Goal: Transaction & Acquisition: Purchase product/service

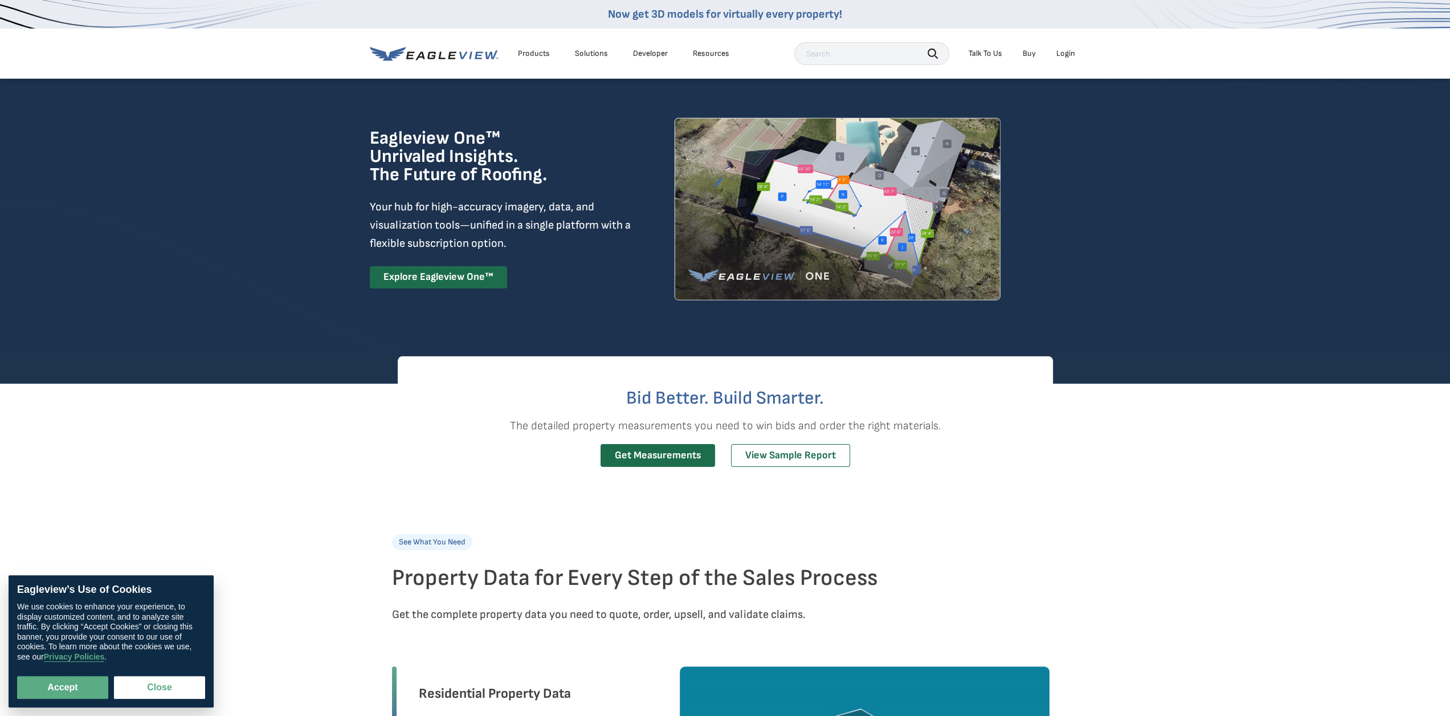
click at [533, 51] on div "Products" at bounding box center [534, 53] width 32 height 10
click at [711, 56] on div "Resources" at bounding box center [711, 53] width 36 height 10
click at [676, 461] on link "Get Measurements" at bounding box center [657, 455] width 115 height 23
click at [589, 53] on div "Solutions" at bounding box center [591, 53] width 33 height 10
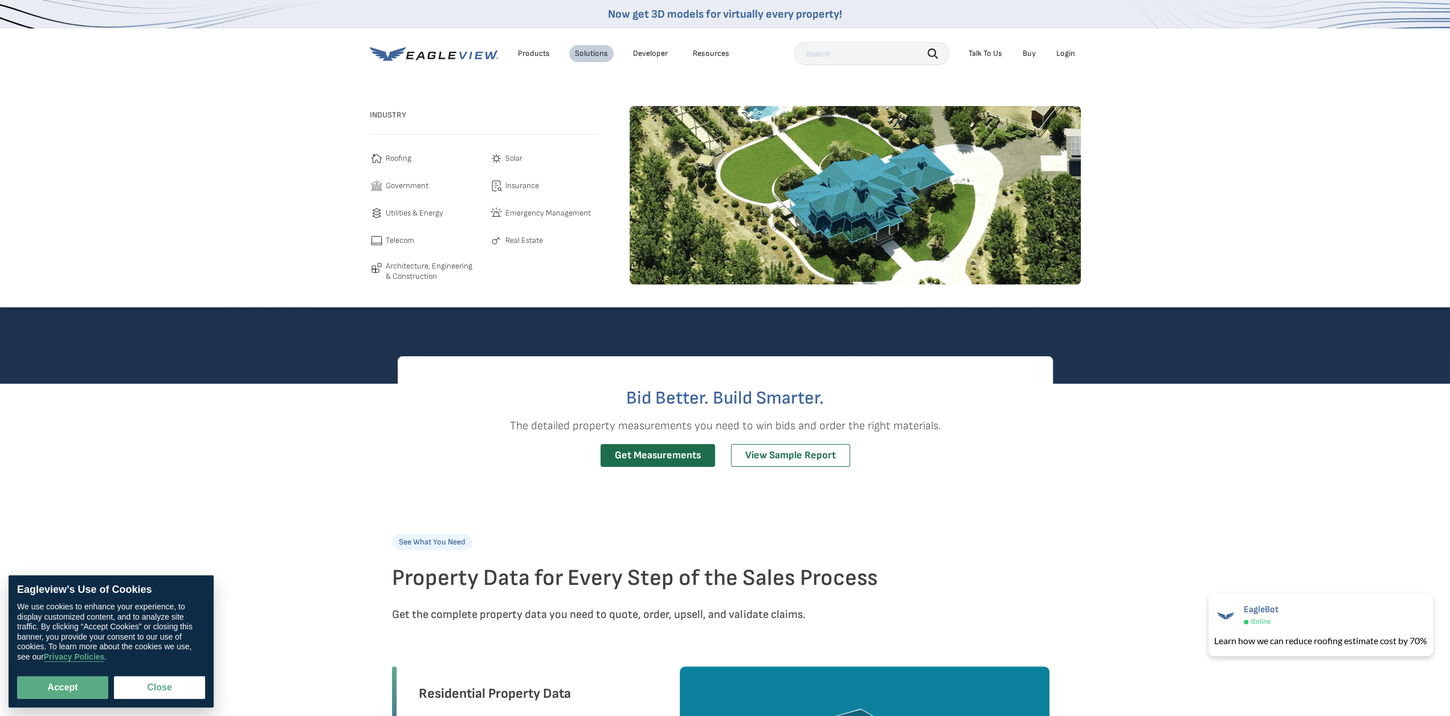
click at [398, 152] on span "Roofing" at bounding box center [399, 159] width 26 height 14
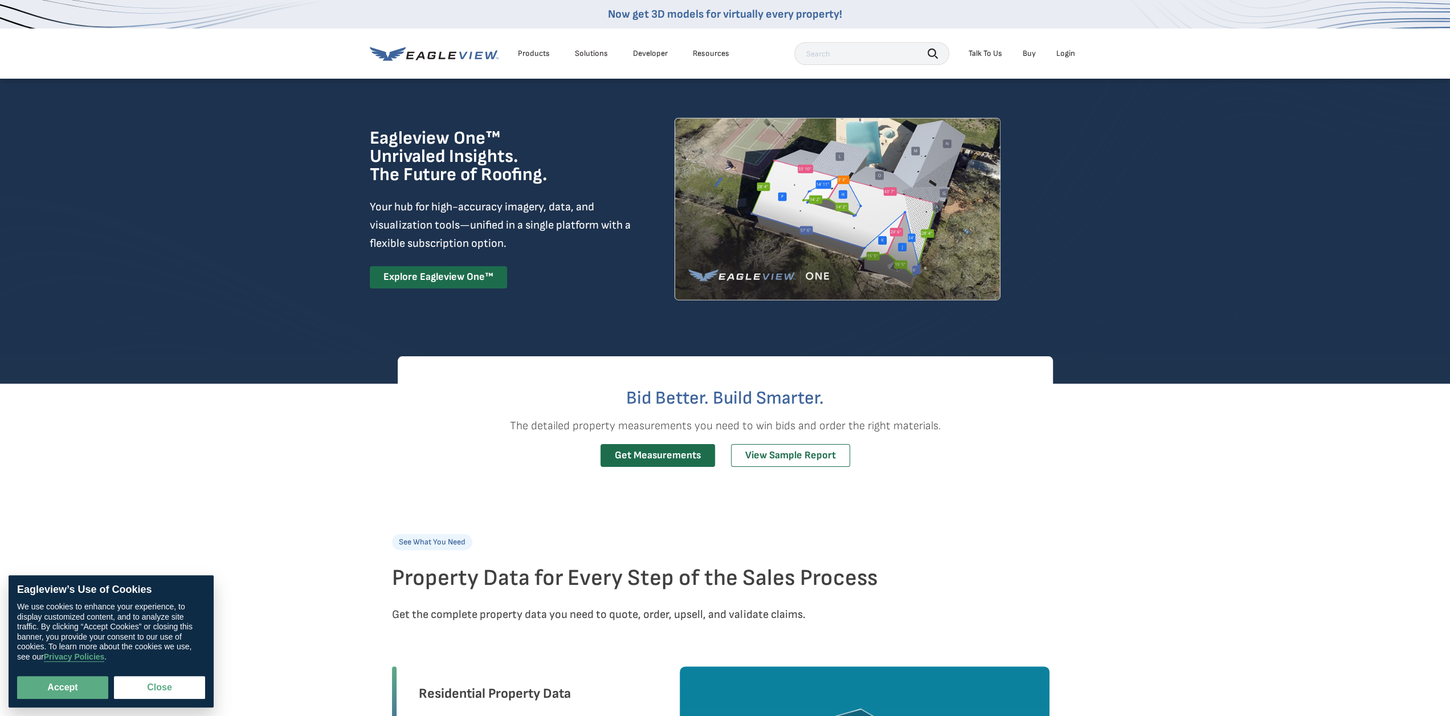
click at [590, 56] on div "Solutions" at bounding box center [591, 53] width 33 height 10
click at [591, 51] on div "Solutions" at bounding box center [591, 53] width 33 height 10
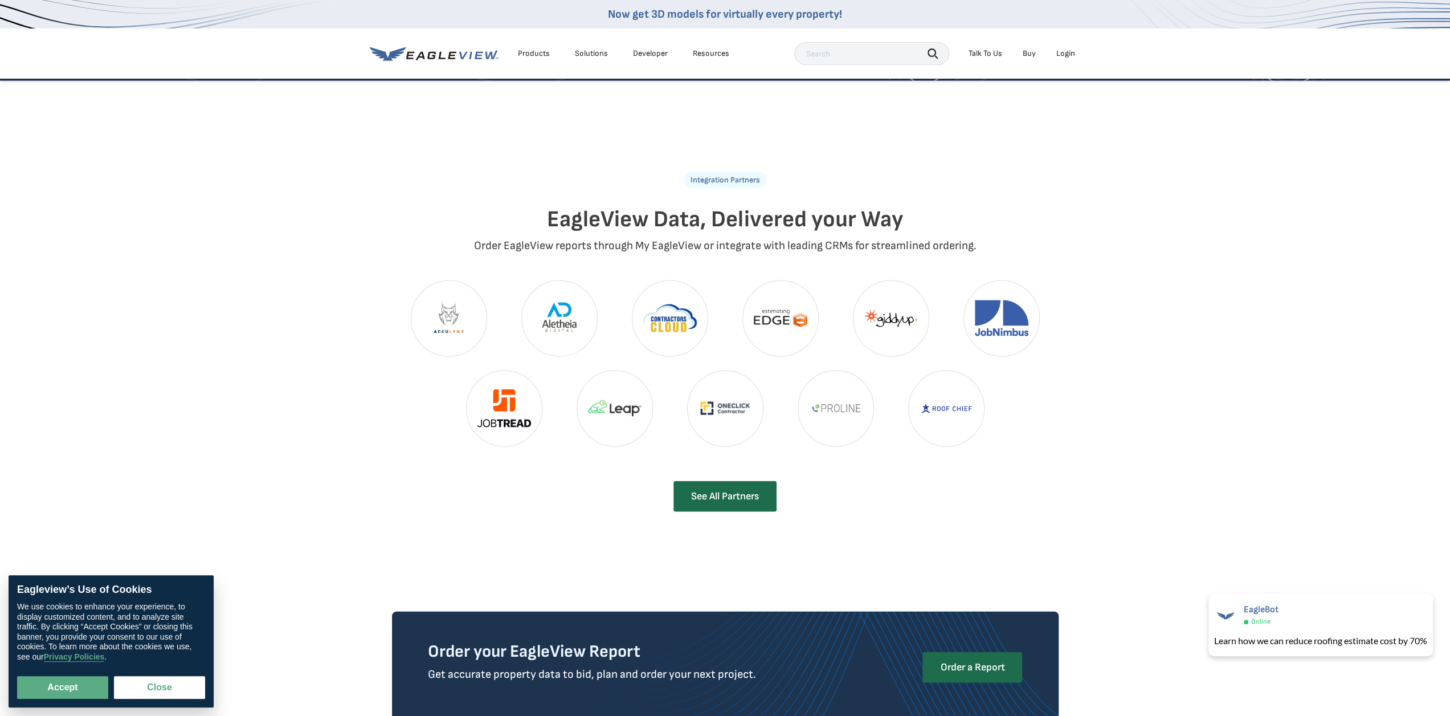
scroll to position [2393, 0]
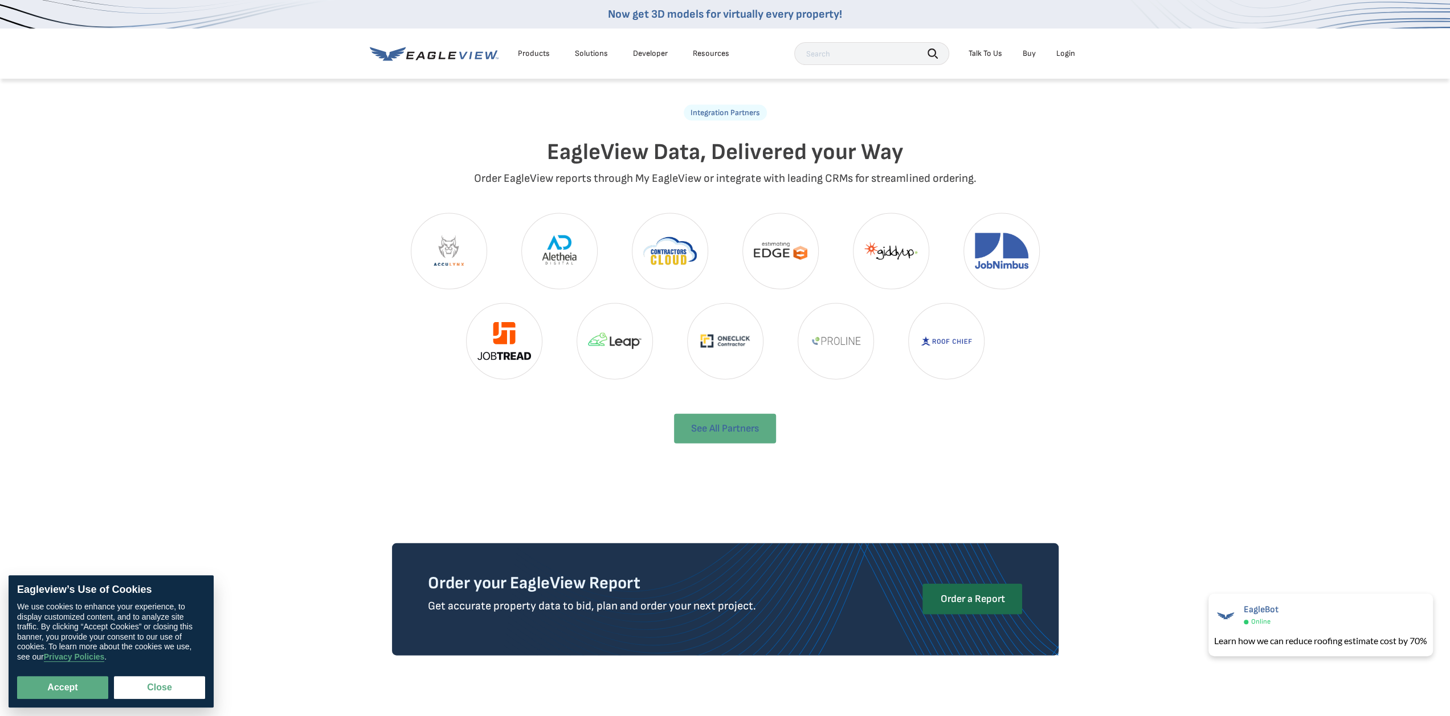
click at [722, 414] on link "See All Partners" at bounding box center [725, 429] width 102 height 30
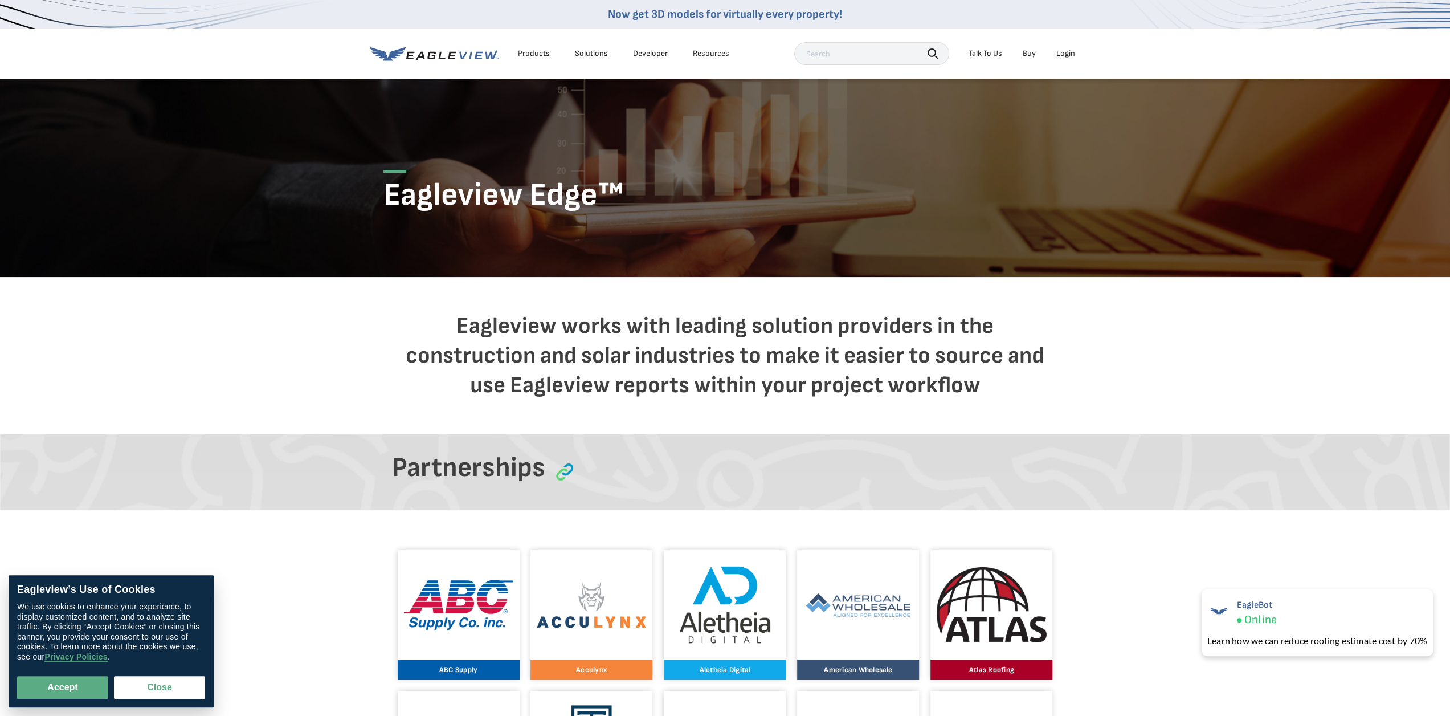
click at [596, 55] on div "Solutions" at bounding box center [591, 53] width 33 height 10
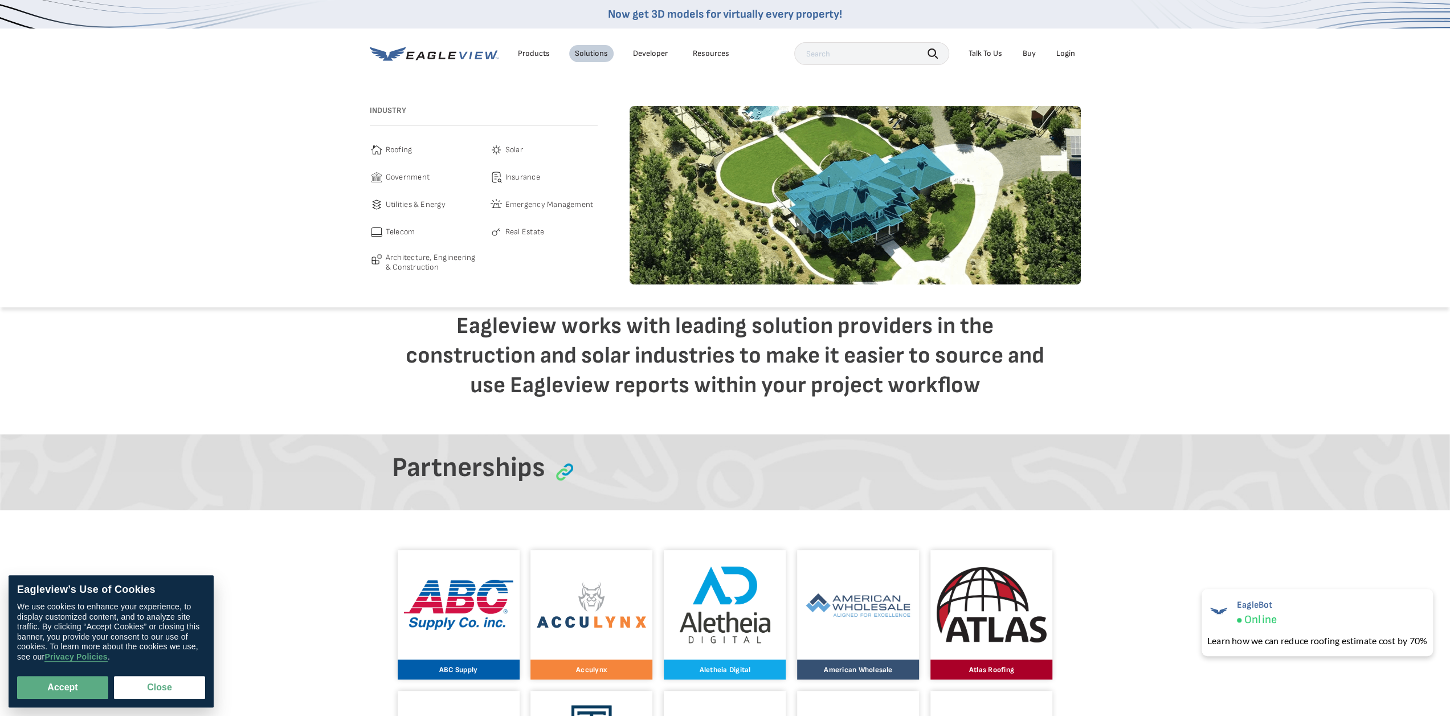
click at [389, 145] on span "Roofing" at bounding box center [399, 150] width 27 height 14
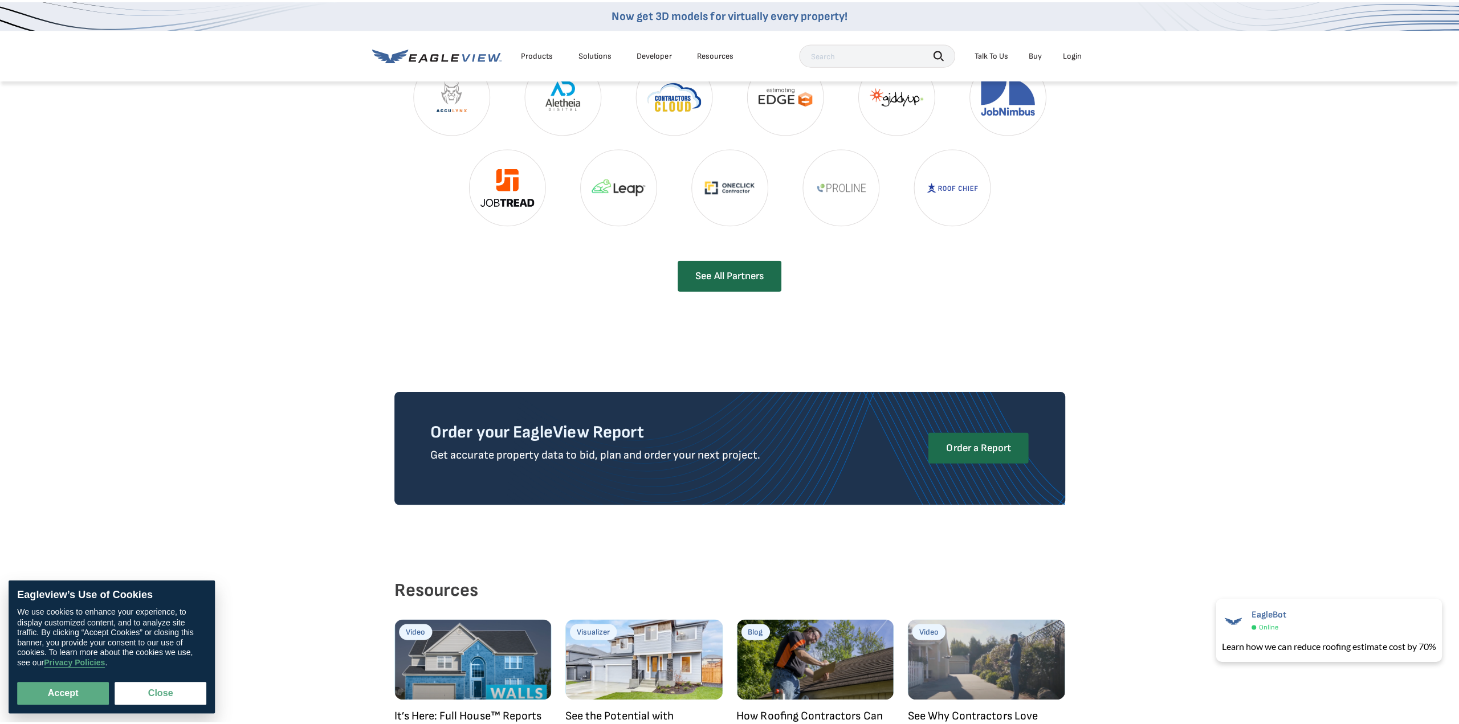
scroll to position [2678, 0]
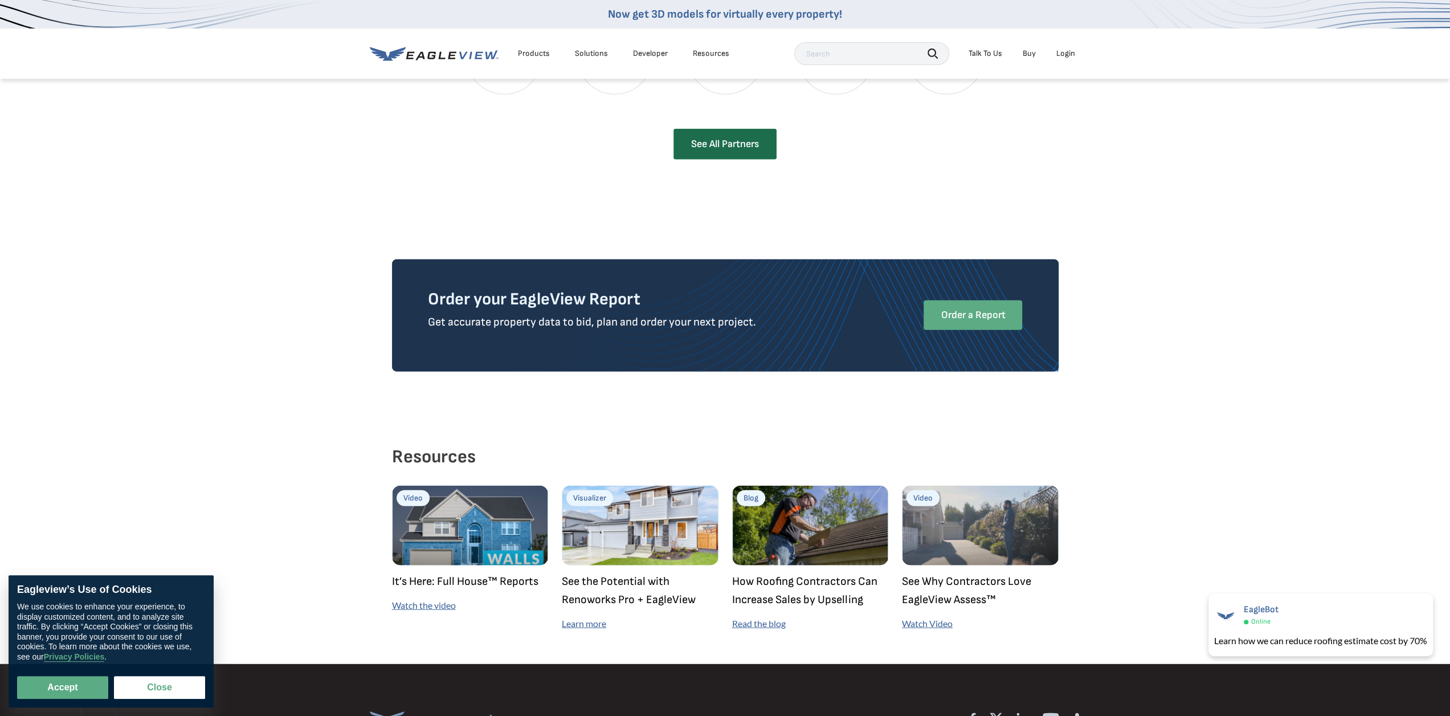
click at [967, 300] on link "Order a Report" at bounding box center [973, 315] width 99 height 30
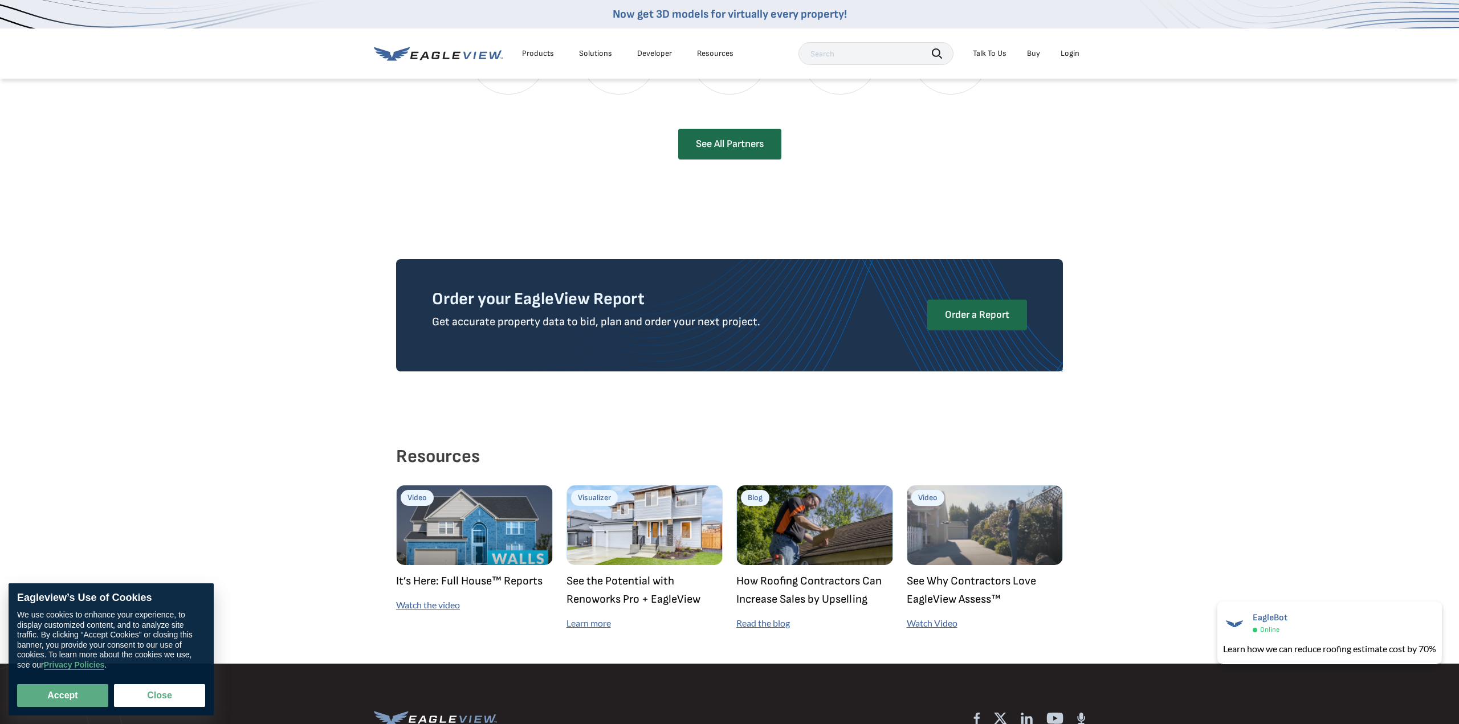
click at [1031, 54] on link "Buy" at bounding box center [1033, 53] width 13 height 10
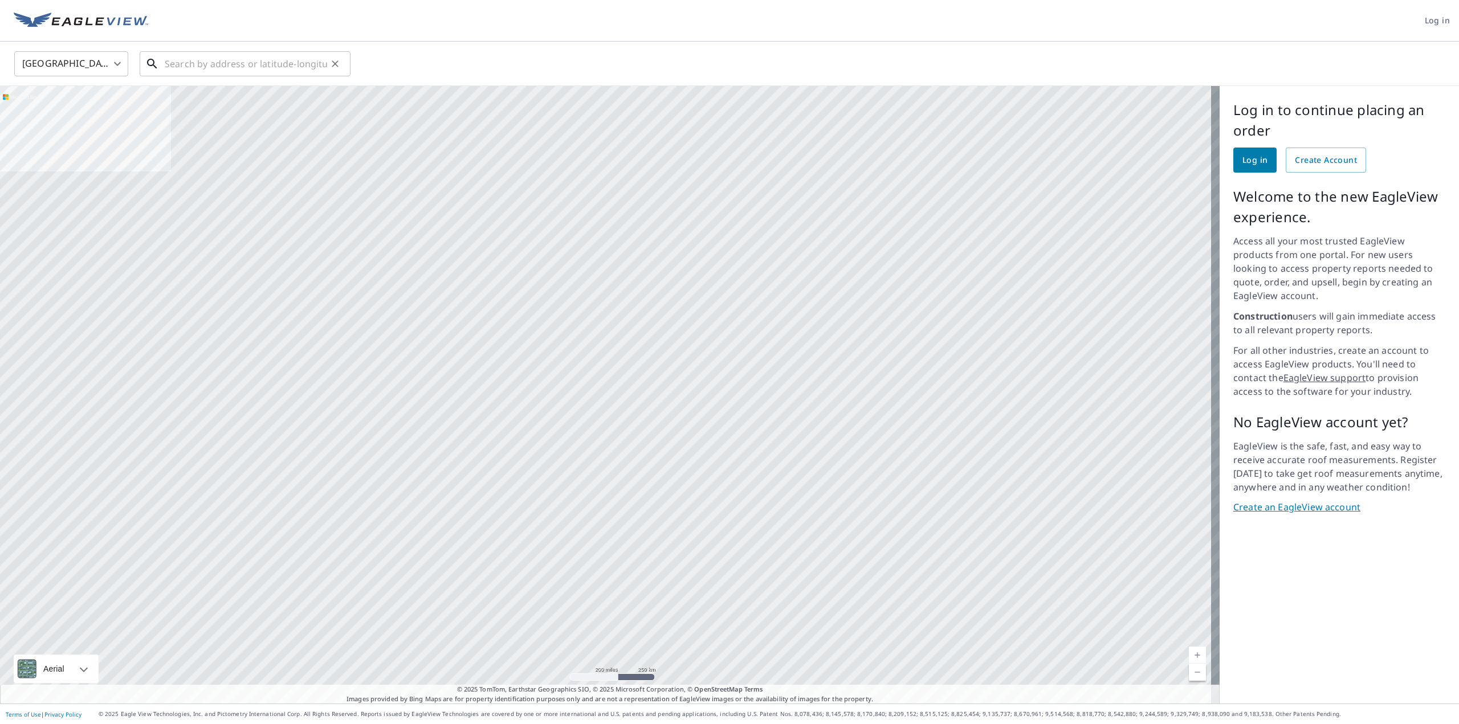
click at [258, 60] on input "text" at bounding box center [246, 64] width 162 height 32
paste input "[STREET_ADDRESS]"
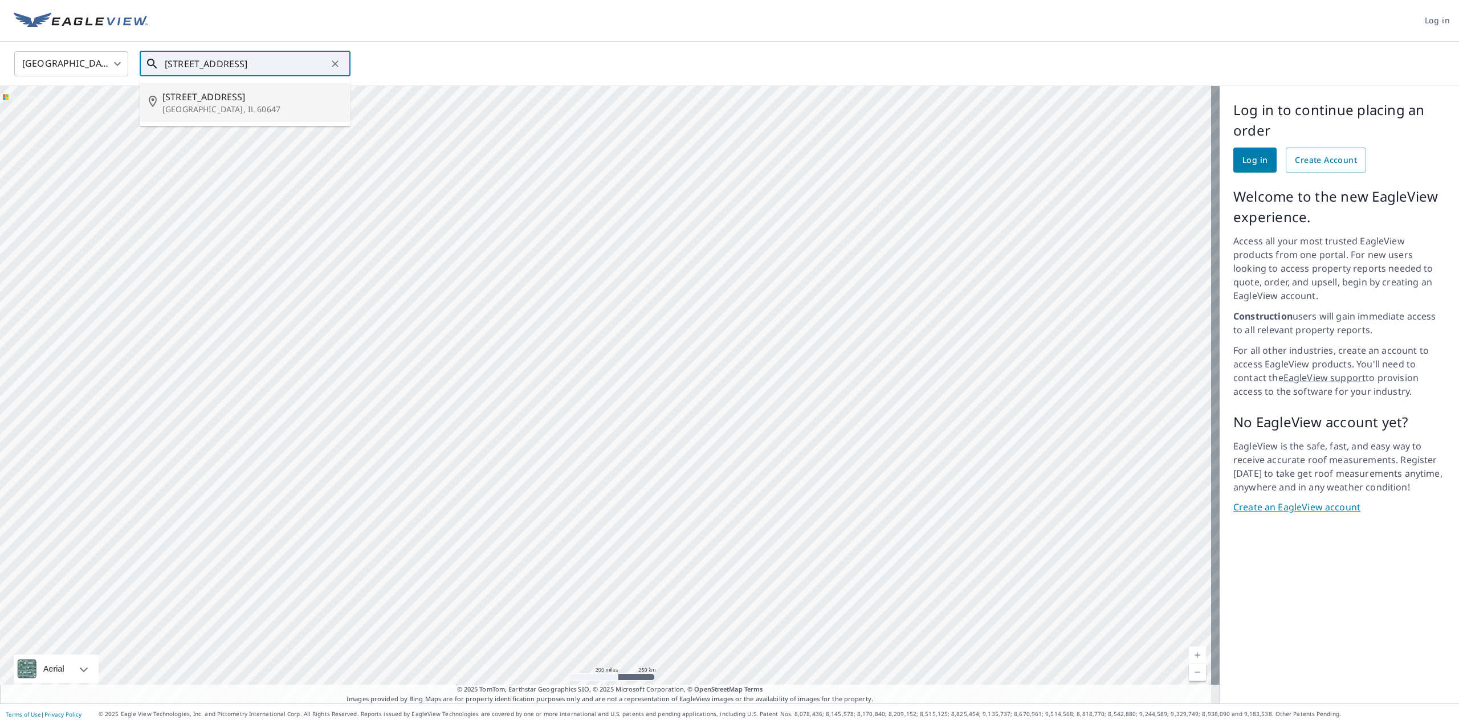
click at [239, 104] on p "[GEOGRAPHIC_DATA], IL 60647" at bounding box center [251, 109] width 179 height 11
type input "[STREET_ADDRESS]"
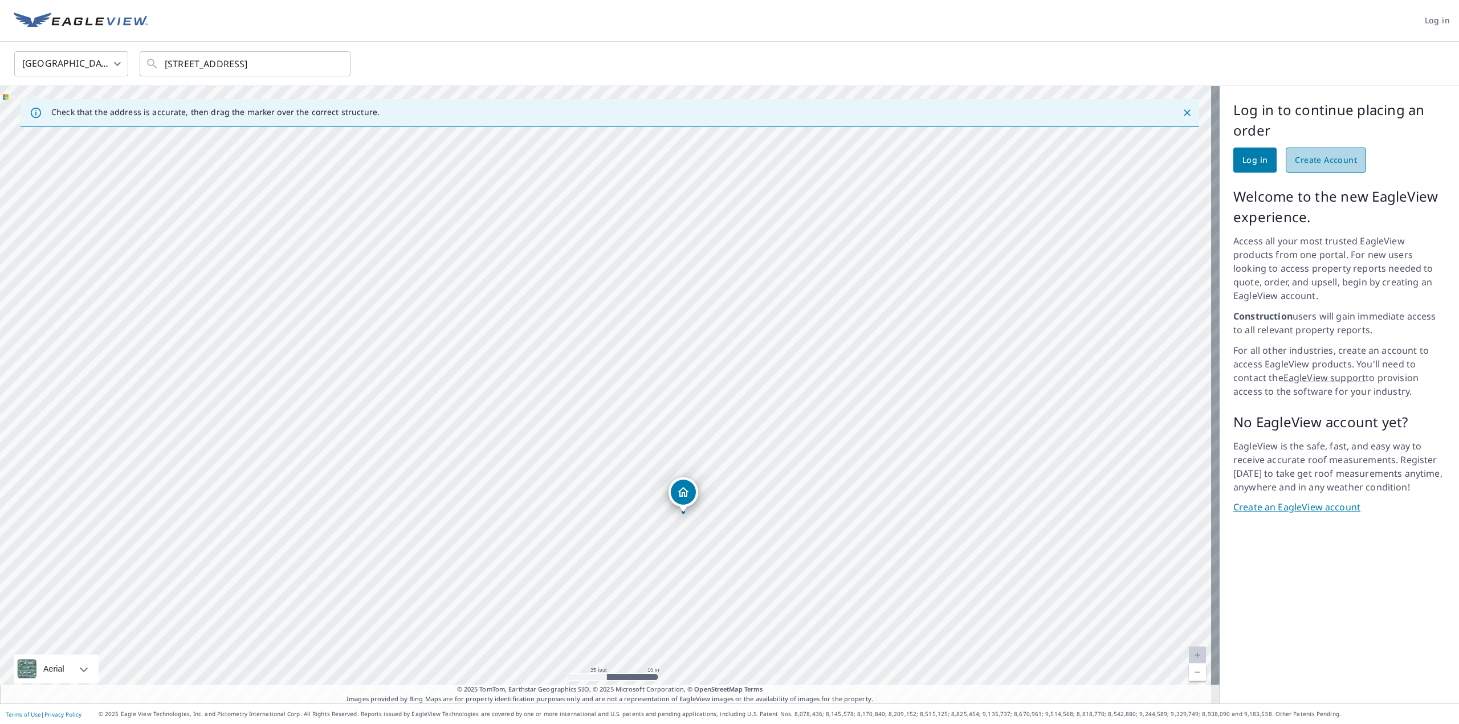
click at [1313, 156] on span "Create Account" at bounding box center [1325, 160] width 62 height 14
